Goal: Check status: Check status

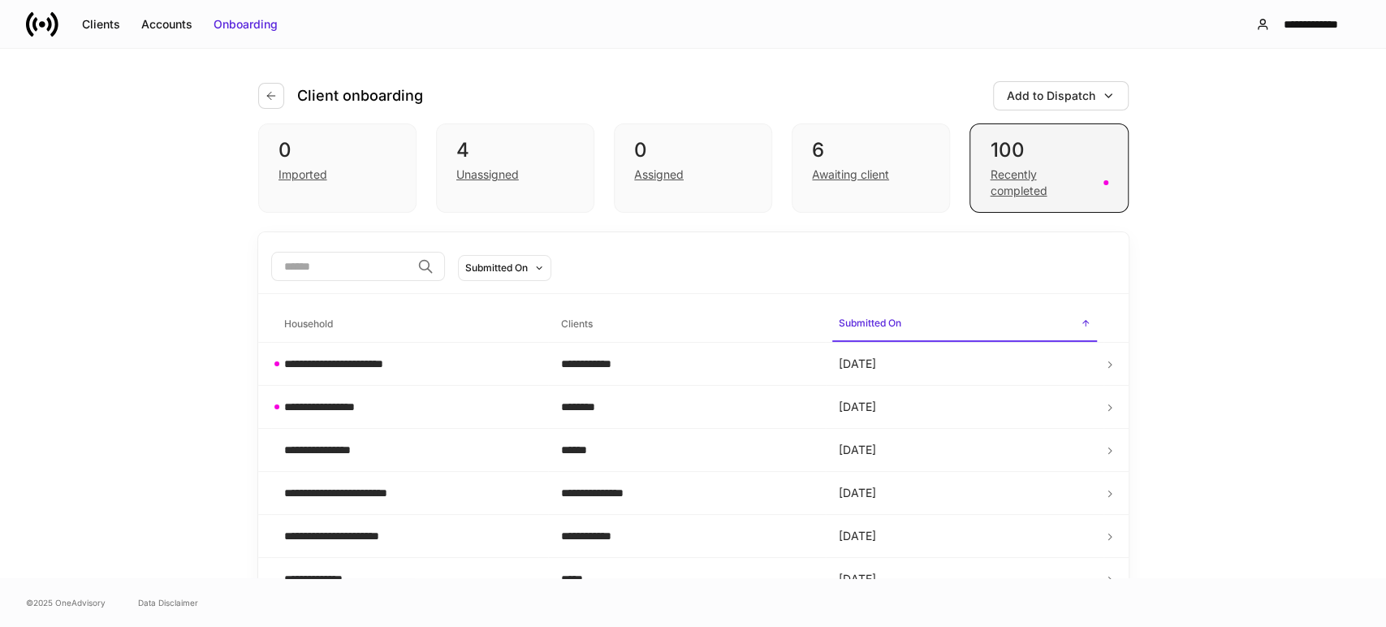
click at [1022, 171] on div "Recently completed" at bounding box center [1041, 182] width 103 height 32
click at [862, 174] on div "Awaiting client" at bounding box center [850, 174] width 77 height 16
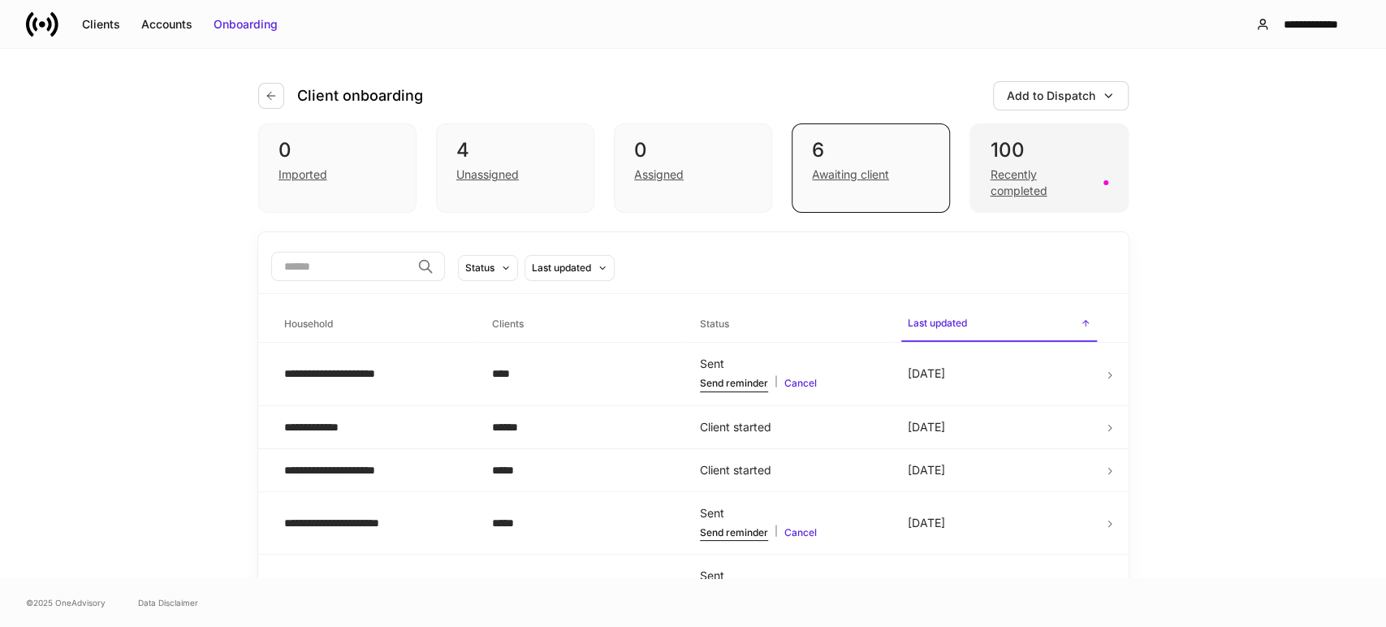
click at [994, 190] on div "Recently completed" at bounding box center [1041, 182] width 103 height 32
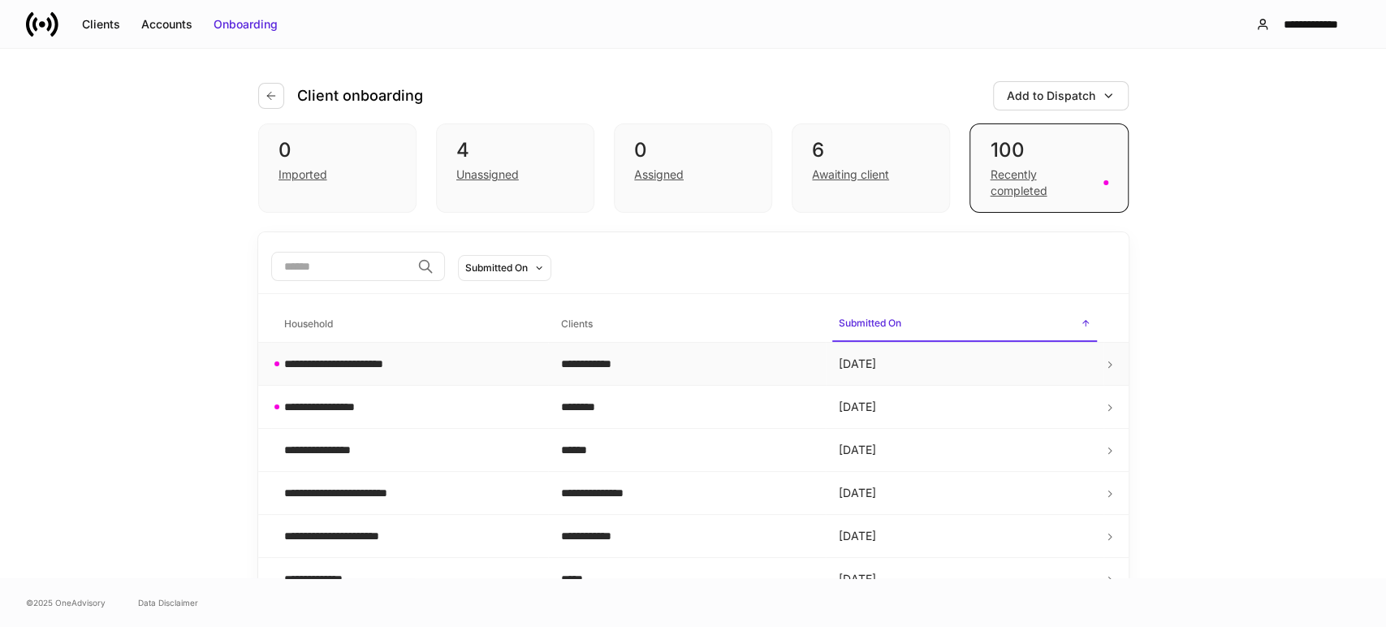
click at [454, 357] on div "**********" at bounding box center [410, 364] width 252 height 16
